Goal: Task Accomplishment & Management: Manage account settings

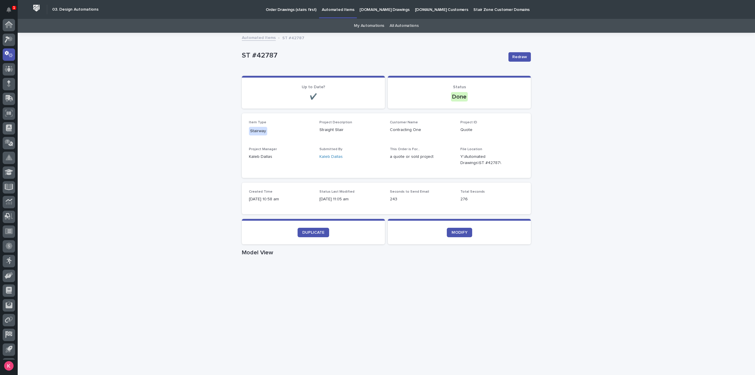
scroll to position [13, 0]
click at [288, 14] on link "Order Drawings (stairs first)" at bounding box center [291, 9] width 56 height 18
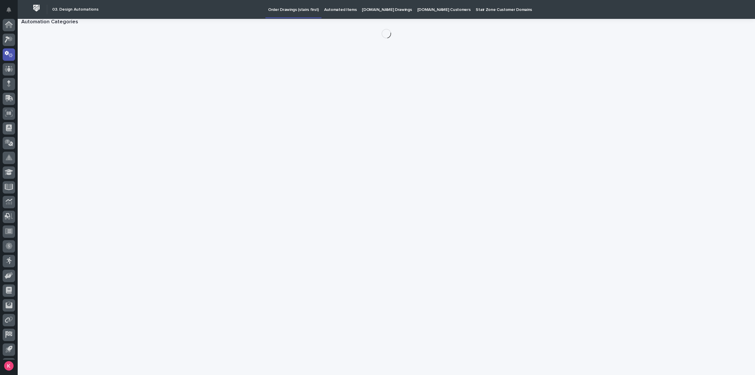
scroll to position [13, 0]
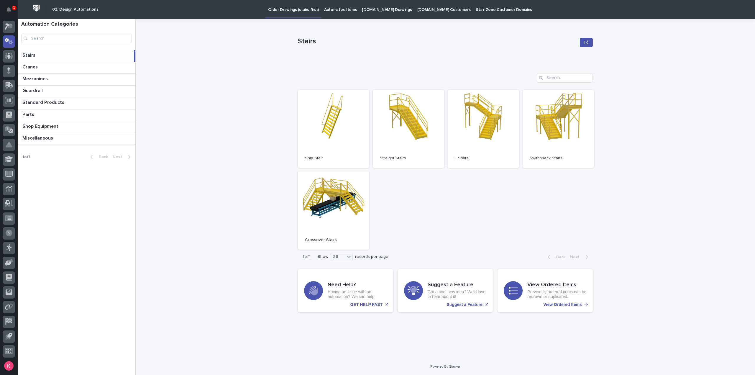
click at [430, 9] on p "[DOMAIN_NAME] Customers" at bounding box center [443, 6] width 53 height 12
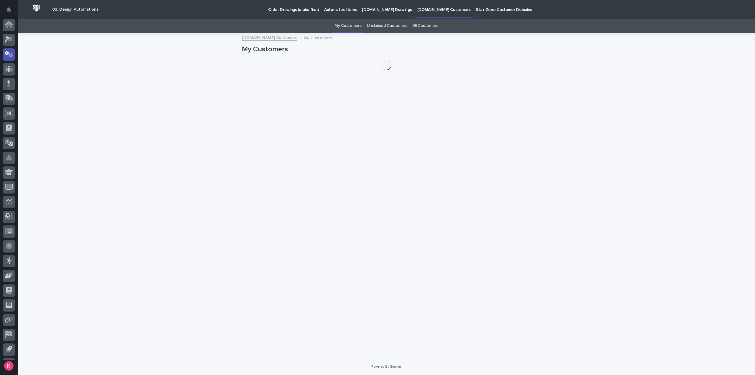
scroll to position [13, 0]
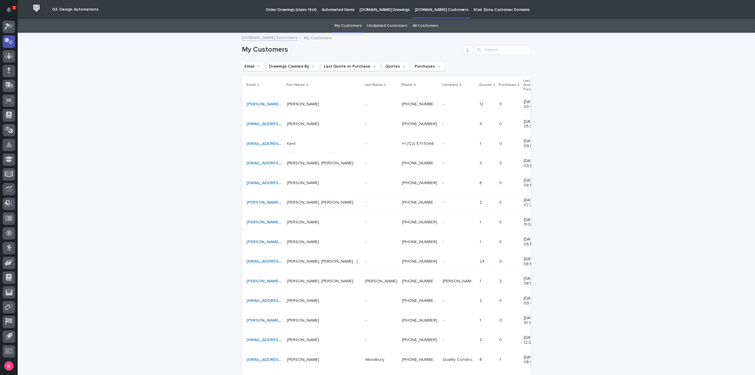
click at [382, 29] on link "Unclaimed Customers" at bounding box center [387, 26] width 40 height 14
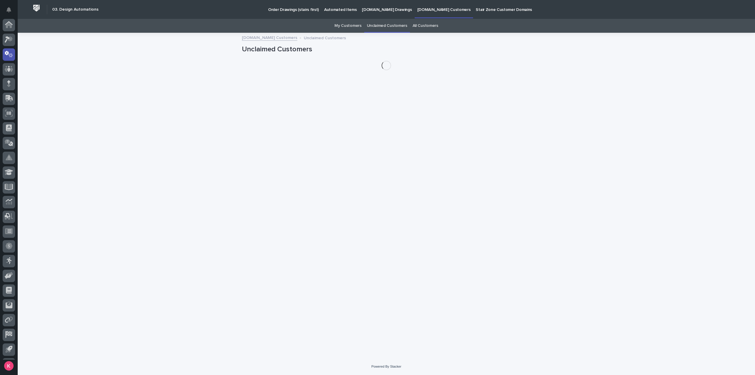
scroll to position [13, 0]
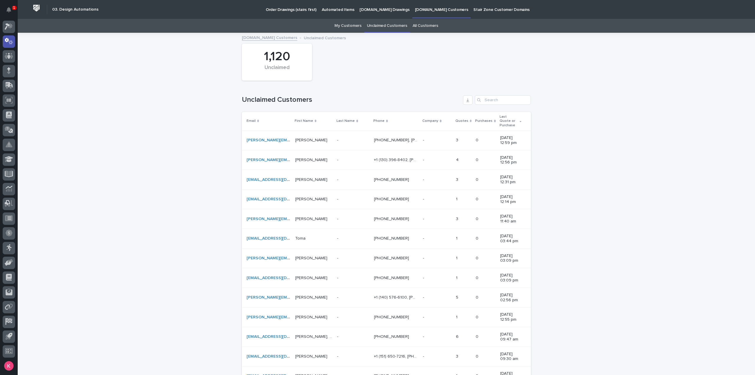
click at [367, 11] on p "[DOMAIN_NAME] Drawings" at bounding box center [384, 6] width 50 height 12
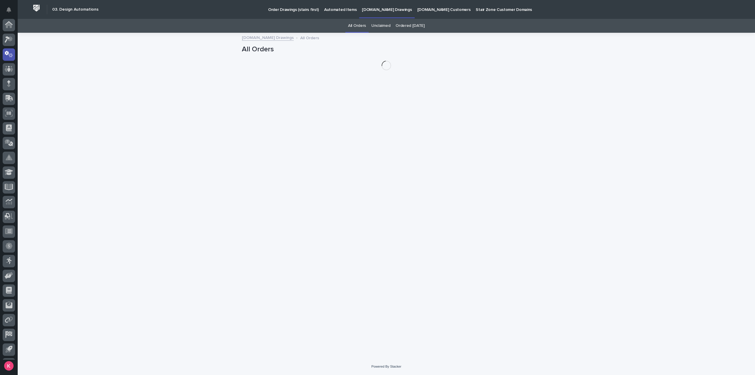
scroll to position [13, 0]
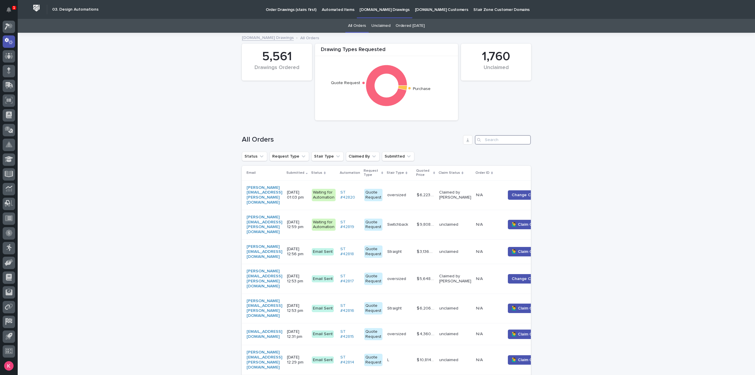
click at [503, 138] on input "Search" at bounding box center [503, 139] width 56 height 9
type input "s"
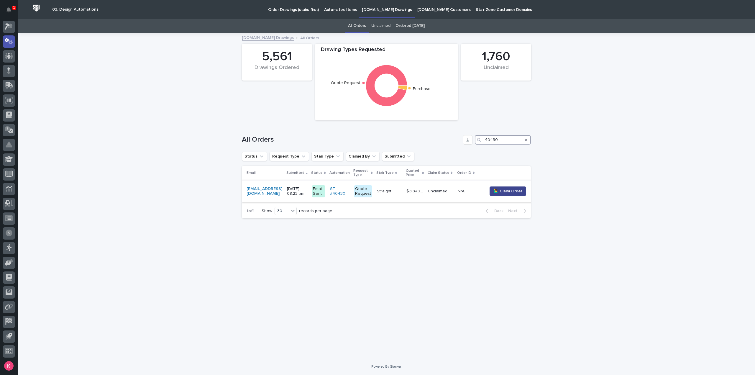
type input "40430"
click at [511, 193] on span "🙋‍♂️ Claim Order" at bounding box center [507, 191] width 29 height 6
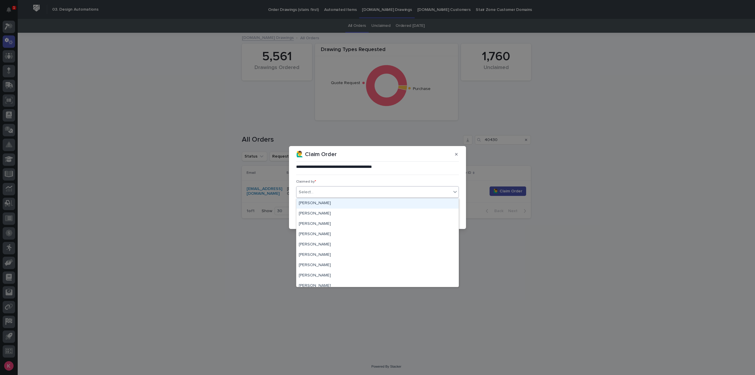
click at [340, 192] on div "Select..." at bounding box center [373, 192] width 155 height 10
type input "***"
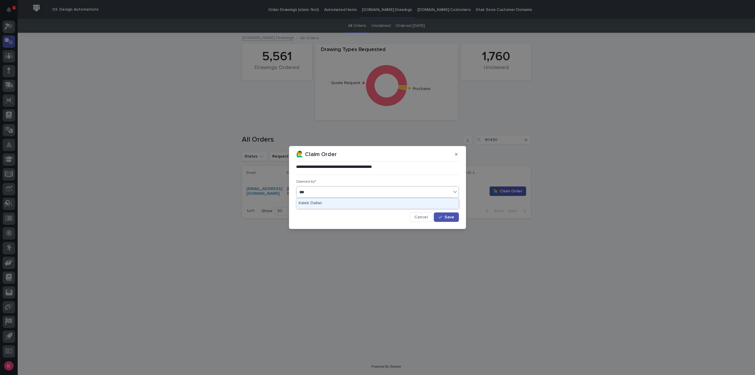
drag, startPoint x: 307, startPoint y: 201, endPoint x: 311, endPoint y: 204, distance: 4.6
click at [308, 201] on div "Kaleb Dallas" at bounding box center [377, 203] width 162 height 10
click at [449, 219] on button "Save" at bounding box center [446, 216] width 25 height 9
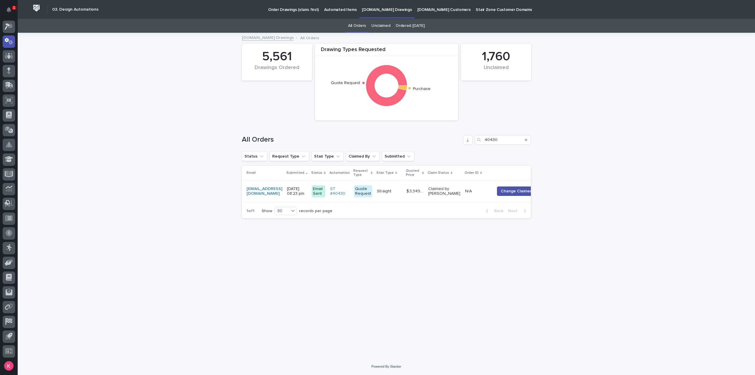
click at [284, 198] on td "[EMAIL_ADDRESS][DOMAIN_NAME]" at bounding box center [263, 191] width 43 height 22
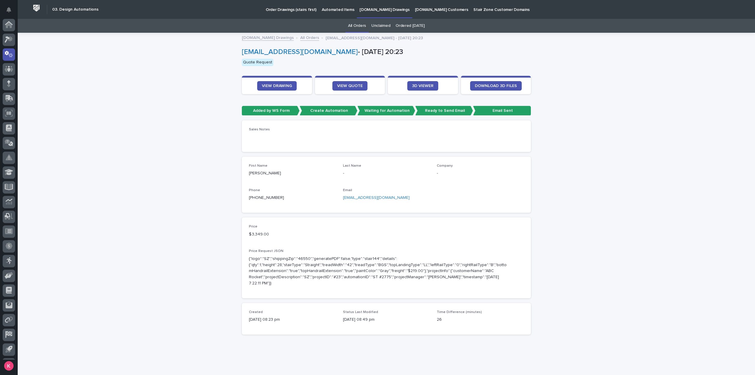
scroll to position [13, 0]
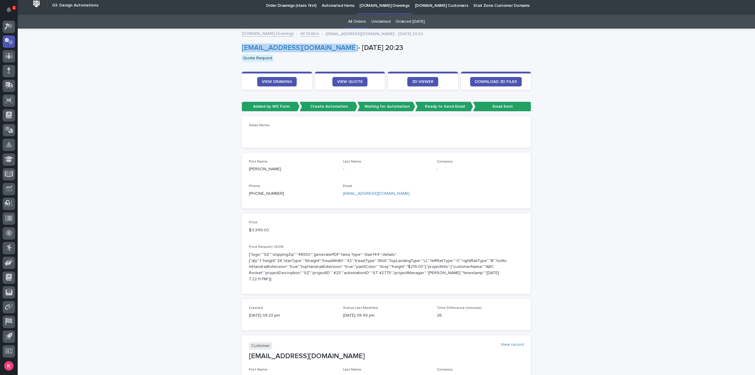
drag, startPoint x: 238, startPoint y: 48, endPoint x: 332, endPoint y: 47, distance: 94.0
click at [332, 47] on div "Loading... Saving… Loading... Saving… [EMAIL_ADDRESS][DOMAIN_NAME] - [DATE] 20:…" at bounding box center [386, 299] width 295 height 541
copy link "[EMAIL_ADDRESS][DOMAIN_NAME]"
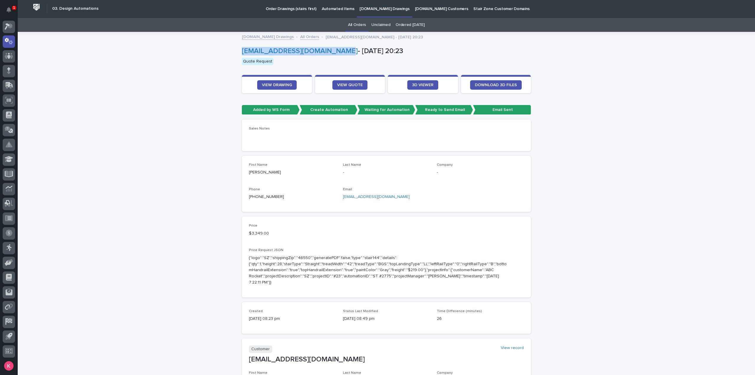
scroll to position [0, 0]
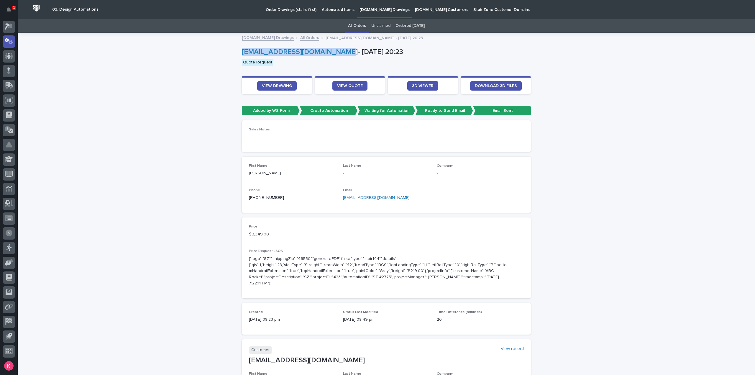
click at [355, 29] on link "All Orders" at bounding box center [357, 26] width 18 height 14
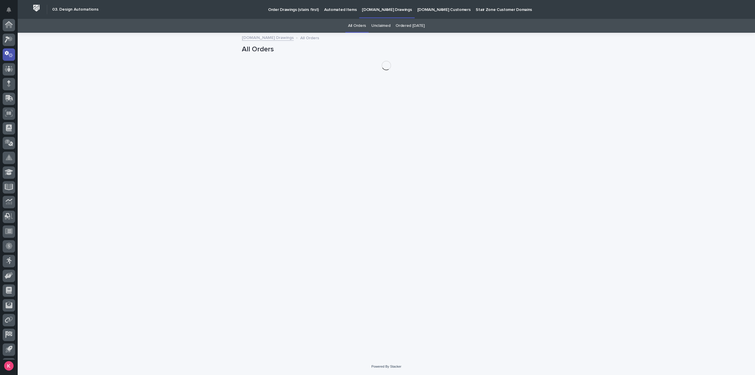
scroll to position [13, 0]
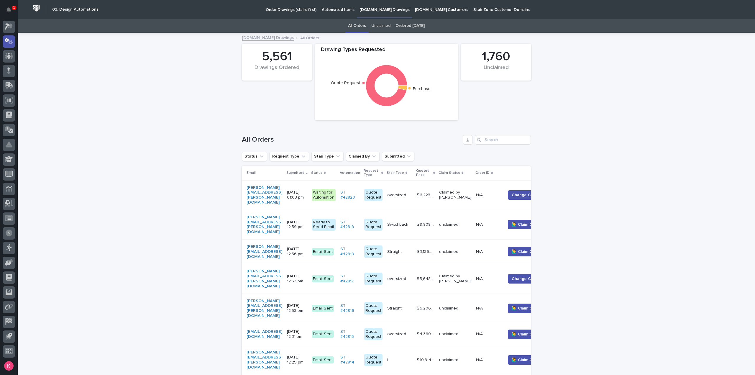
click at [501, 192] on p at bounding box center [488, 194] width 25 height 5
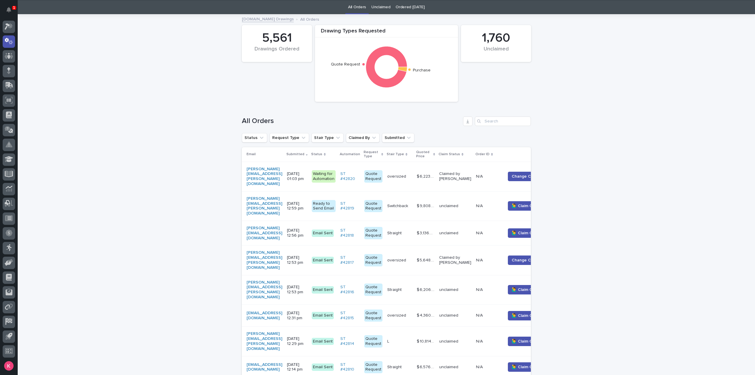
scroll to position [19, 0]
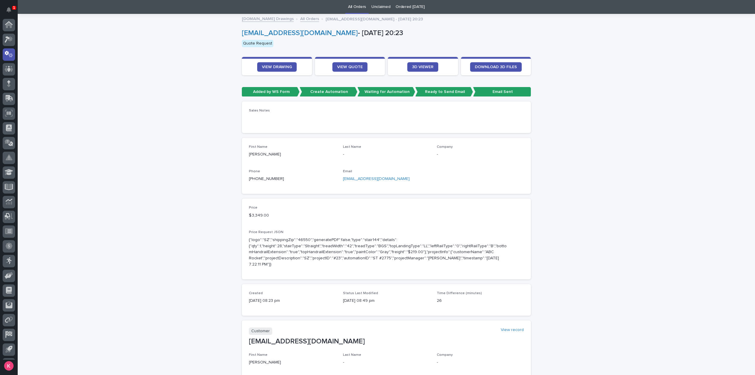
scroll to position [13, 0]
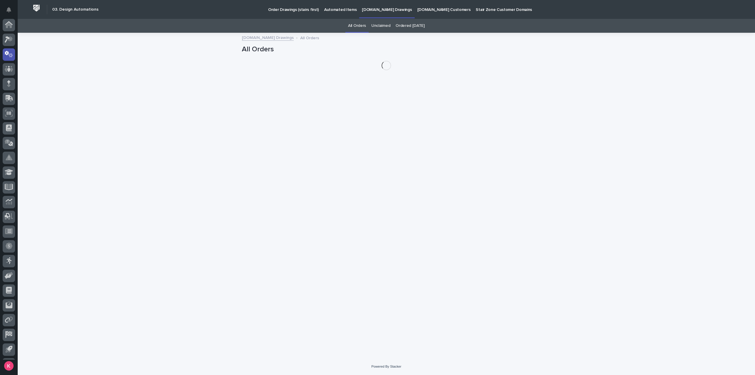
scroll to position [13, 0]
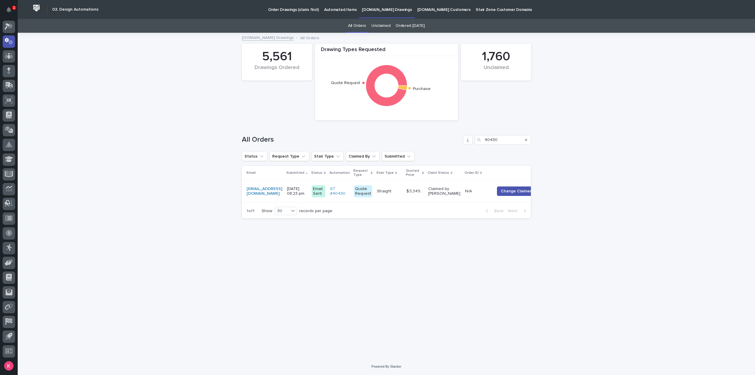
click at [329, 9] on p "Automated Items" at bounding box center [340, 6] width 32 height 12
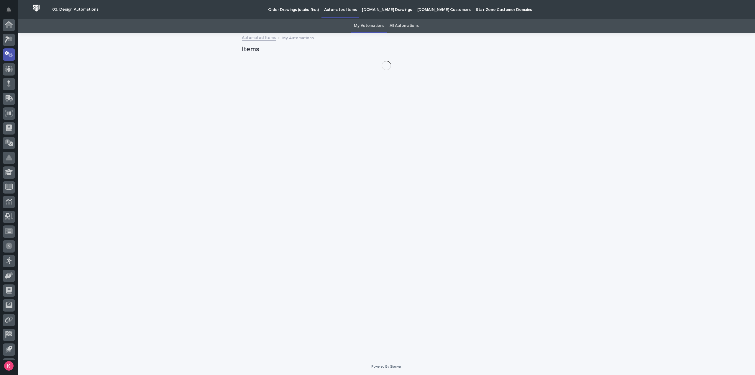
scroll to position [13, 0]
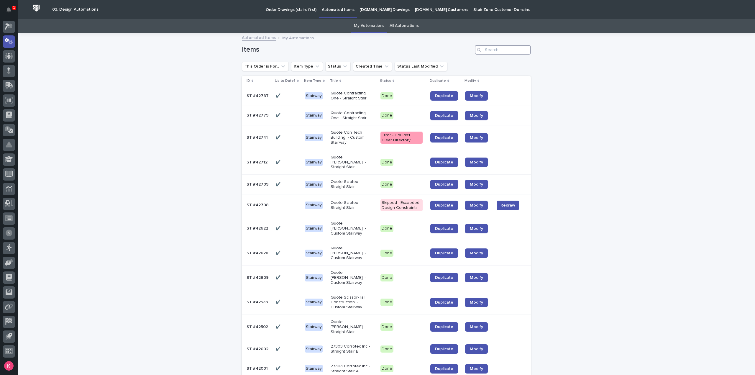
click at [501, 51] on input "Search" at bounding box center [503, 49] width 56 height 9
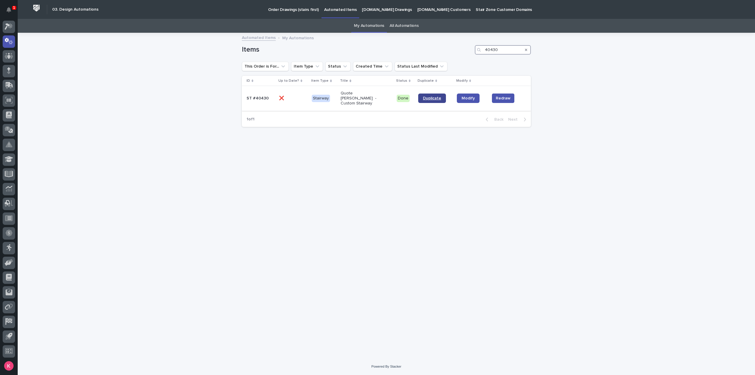
type input "40430"
click at [432, 96] on span "Duplicate" at bounding box center [432, 98] width 18 height 4
